Goal: Find contact information: Find contact information

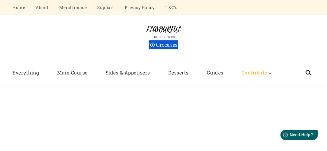
click at [272, 26] on div "Flavourful The Food Vlog Groceries" at bounding box center [164, 37] width 302 height 44
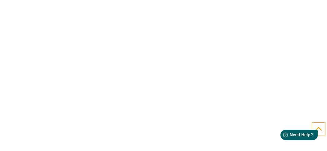
scroll to position [1200, 0]
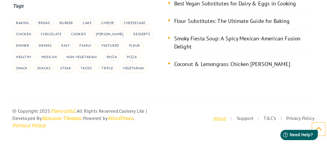
click at [218, 115] on link "About" at bounding box center [220, 118] width 13 height 6
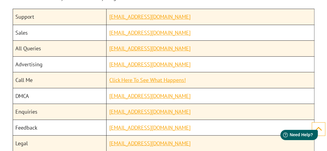
scroll to position [725, 0]
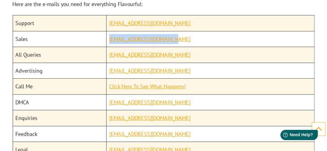
drag, startPoint x: 175, startPoint y: 39, endPoint x: 107, endPoint y: 42, distance: 68.3
click at [107, 42] on td "sales@flavourfulvlog.com" at bounding box center [211, 39] width 208 height 16
copy link "sales@flavourfulvlog.com"
